Goal: Transaction & Acquisition: Purchase product/service

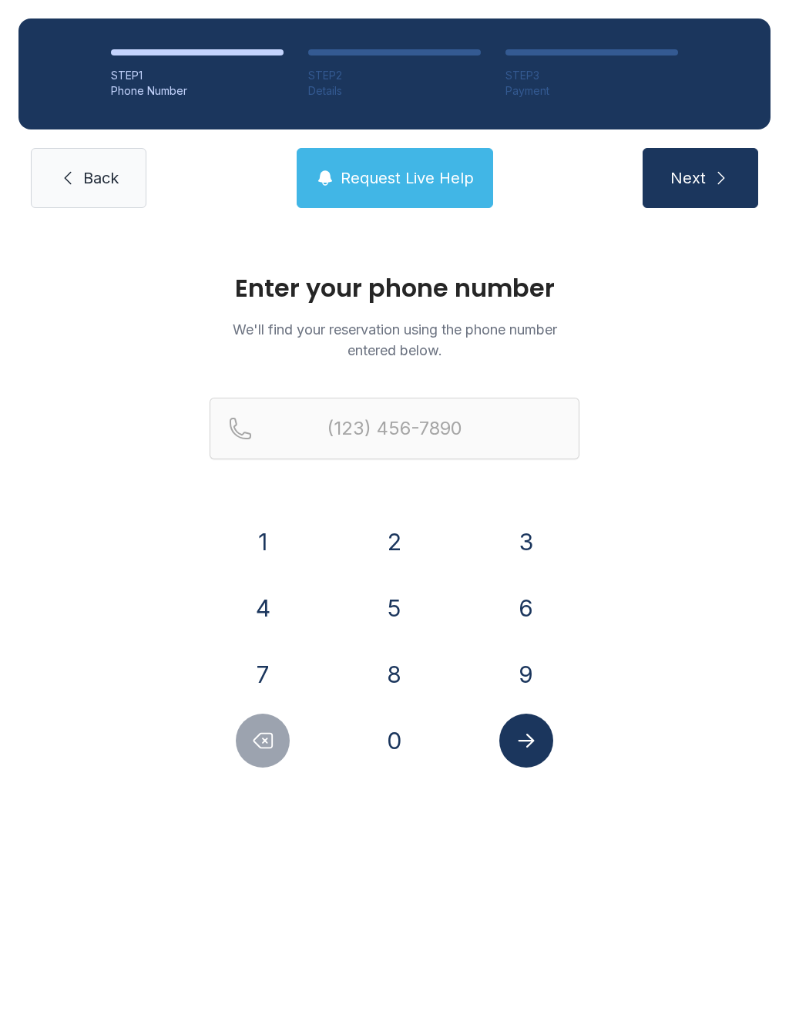
click at [538, 604] on button "6" at bounding box center [527, 608] width 54 height 54
click at [399, 734] on button "0" at bounding box center [395, 741] width 54 height 54
click at [273, 546] on button "1" at bounding box center [263, 542] width 54 height 54
click at [538, 549] on button "3" at bounding box center [527, 542] width 54 height 54
click at [403, 538] on button "2" at bounding box center [395, 542] width 54 height 54
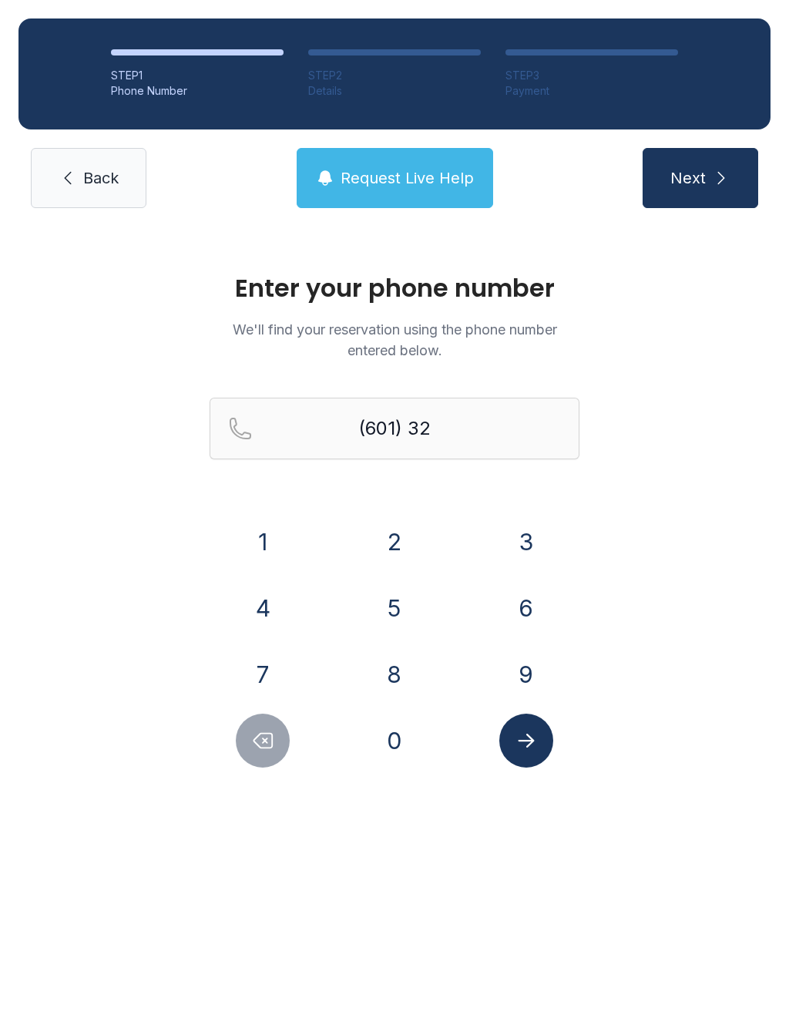
click at [402, 611] on button "5" at bounding box center [395, 608] width 54 height 54
click at [394, 730] on button "0" at bounding box center [395, 741] width 54 height 54
click at [409, 543] on button "2" at bounding box center [395, 542] width 54 height 54
click at [273, 540] on button "1" at bounding box center [263, 542] width 54 height 54
click at [398, 736] on button "0" at bounding box center [395, 741] width 54 height 54
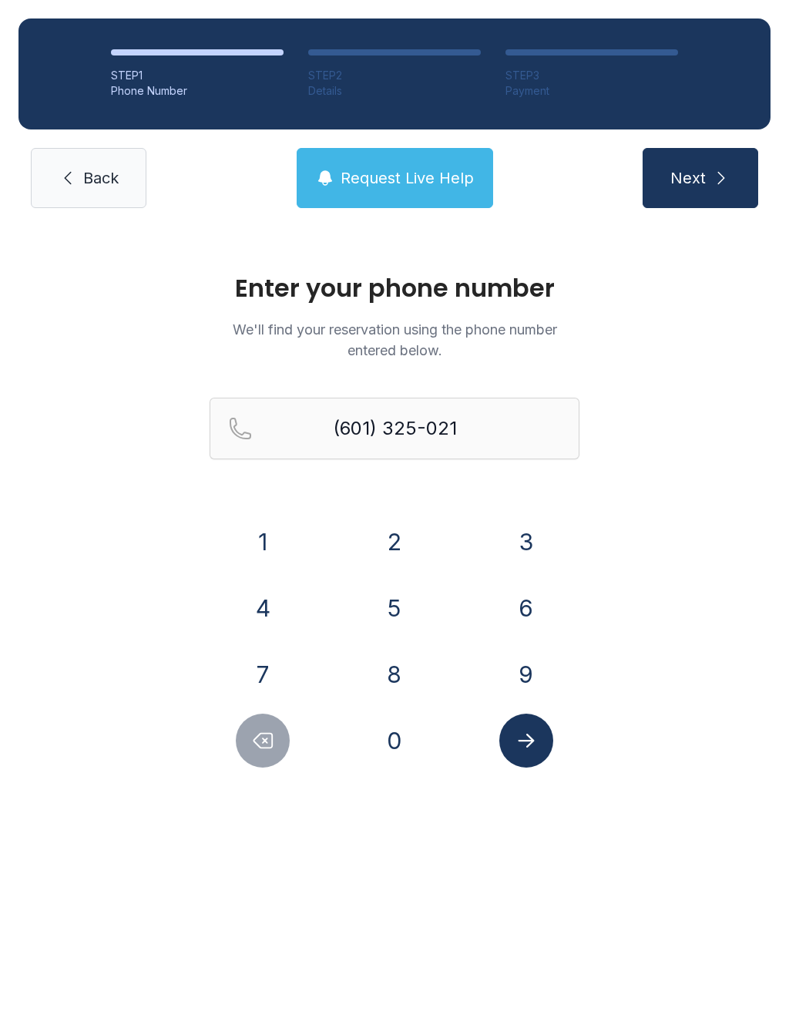
type input "[PHONE_NUMBER]"
click at [534, 746] on icon "Submit lookup form" at bounding box center [526, 740] width 23 height 23
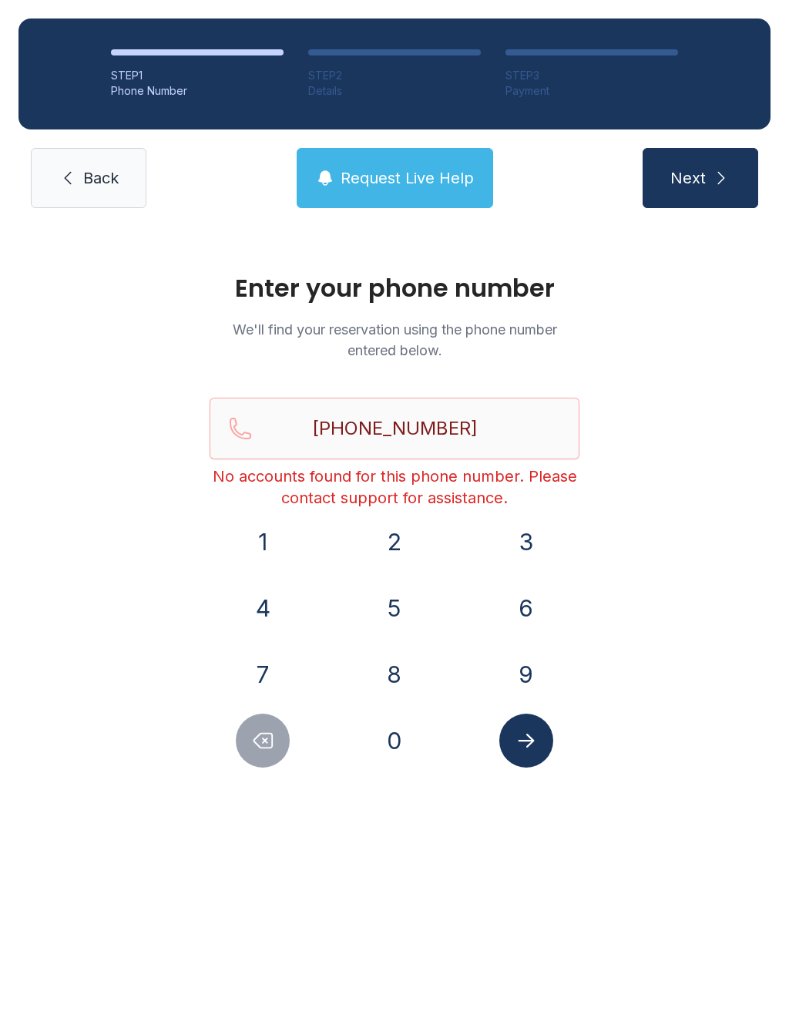
click at [96, 172] on span "Back" at bounding box center [100, 178] width 35 height 22
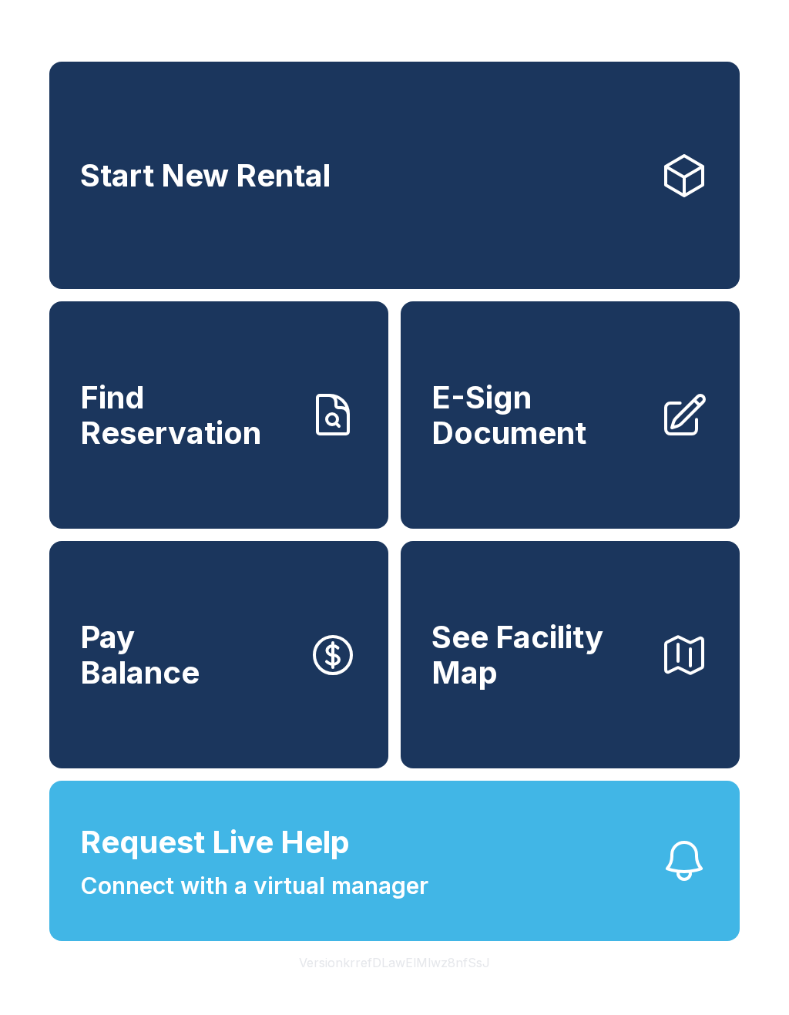
click at [327, 194] on span "Start New Rental" at bounding box center [205, 175] width 251 height 35
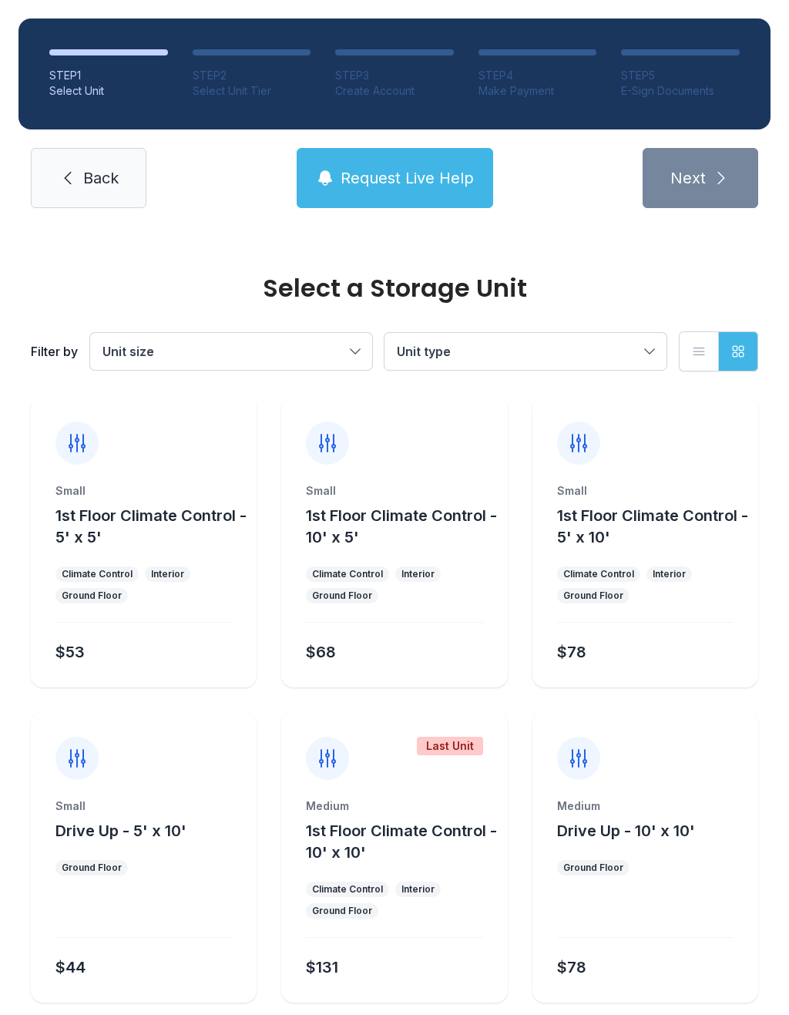
scroll to position [5, 0]
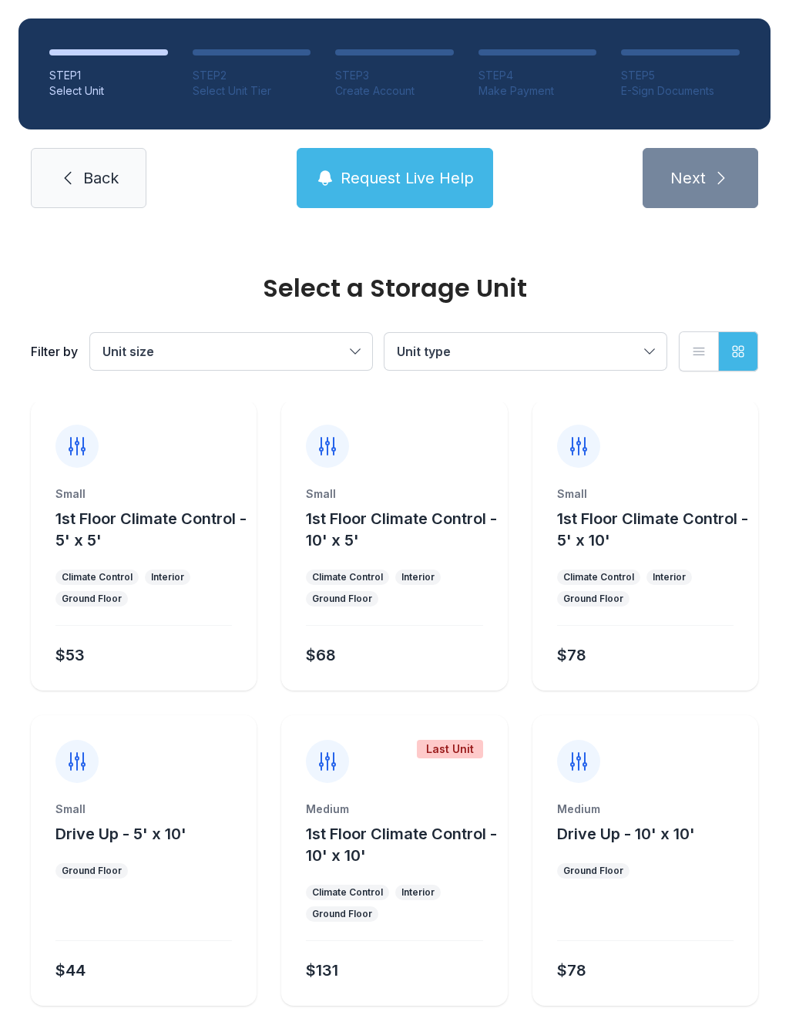
click at [350, 347] on button "Unit size" at bounding box center [231, 351] width 282 height 37
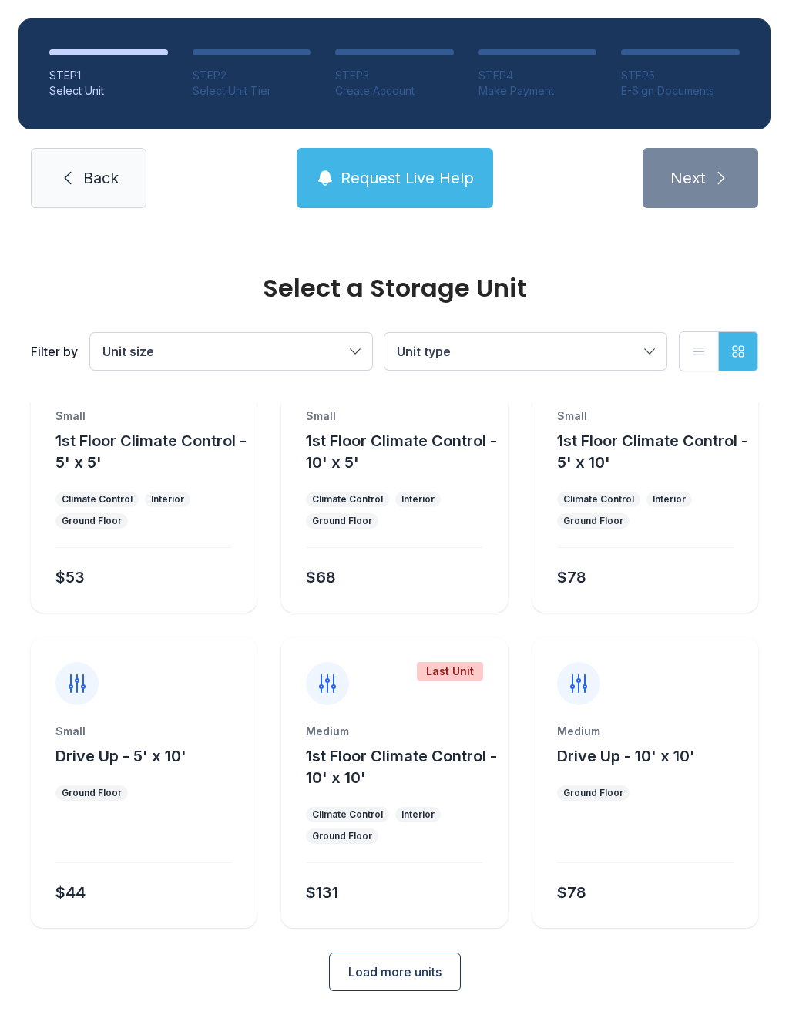
click at [429, 969] on span "Load more units" at bounding box center [394, 972] width 93 height 19
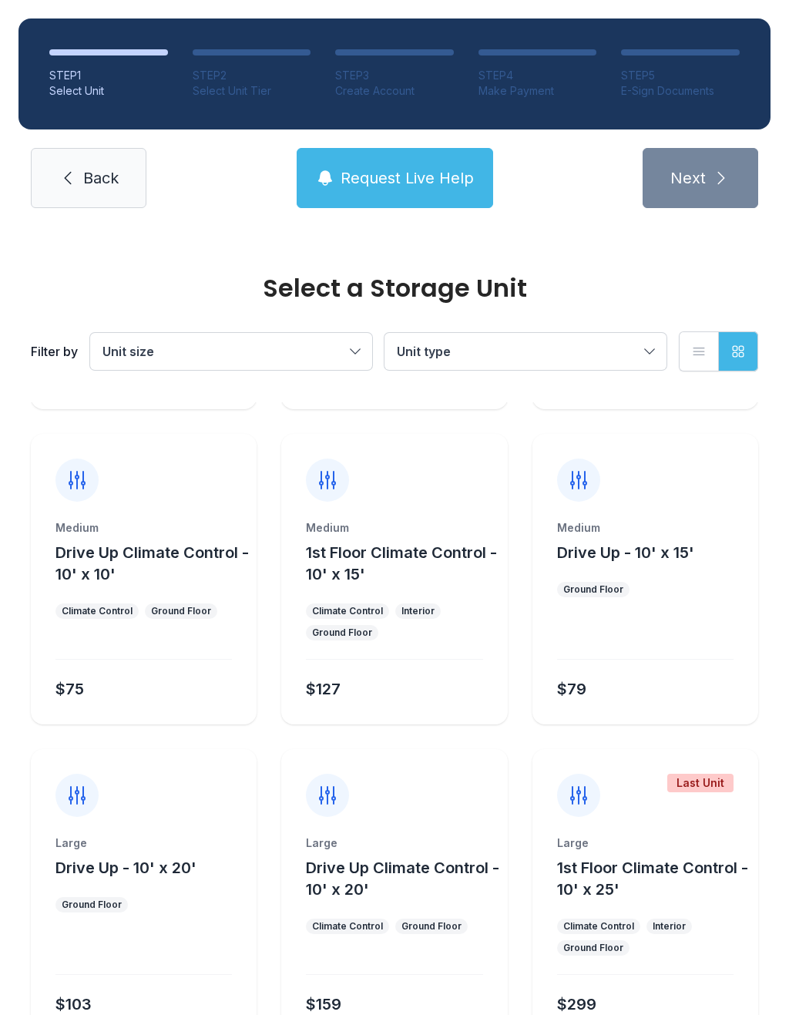
scroll to position [604, 0]
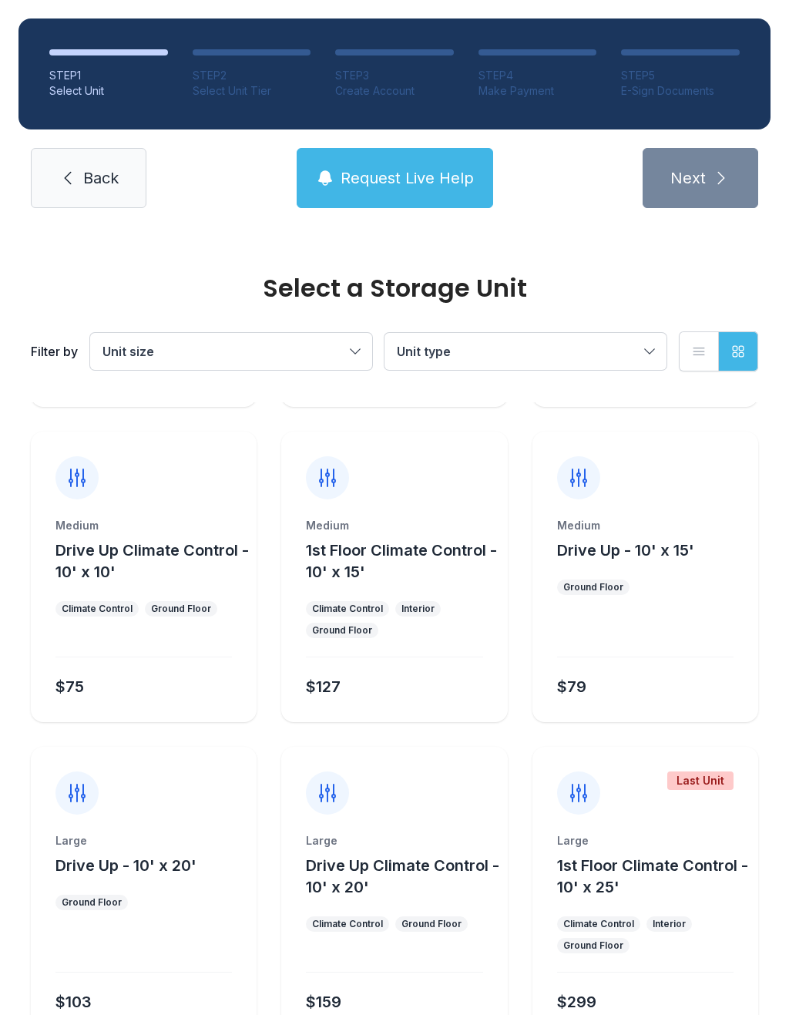
click at [83, 181] on span "Back" at bounding box center [100, 178] width 35 height 22
